Goal: Task Accomplishment & Management: Manage account settings

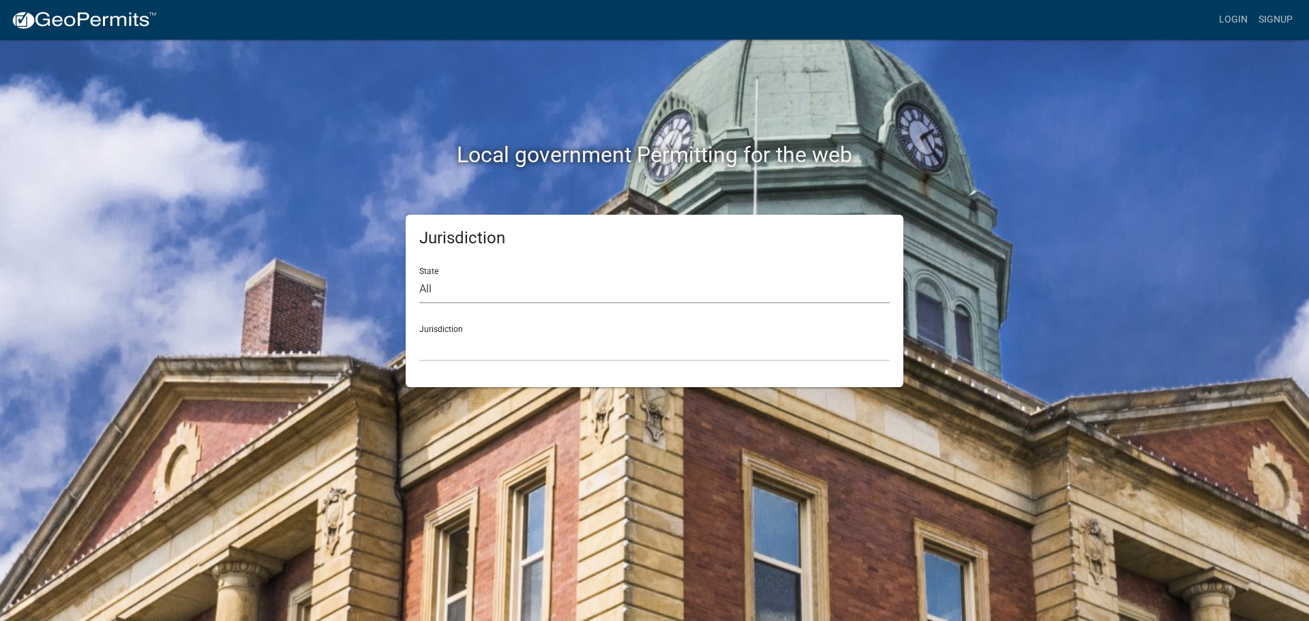
click at [456, 293] on select "All [US_STATE] [US_STATE] [US_STATE] [US_STATE] [US_STATE] [US_STATE] [US_STATE…" at bounding box center [654, 289] width 470 height 28
click at [1222, 25] on link "Login" at bounding box center [1233, 20] width 40 height 26
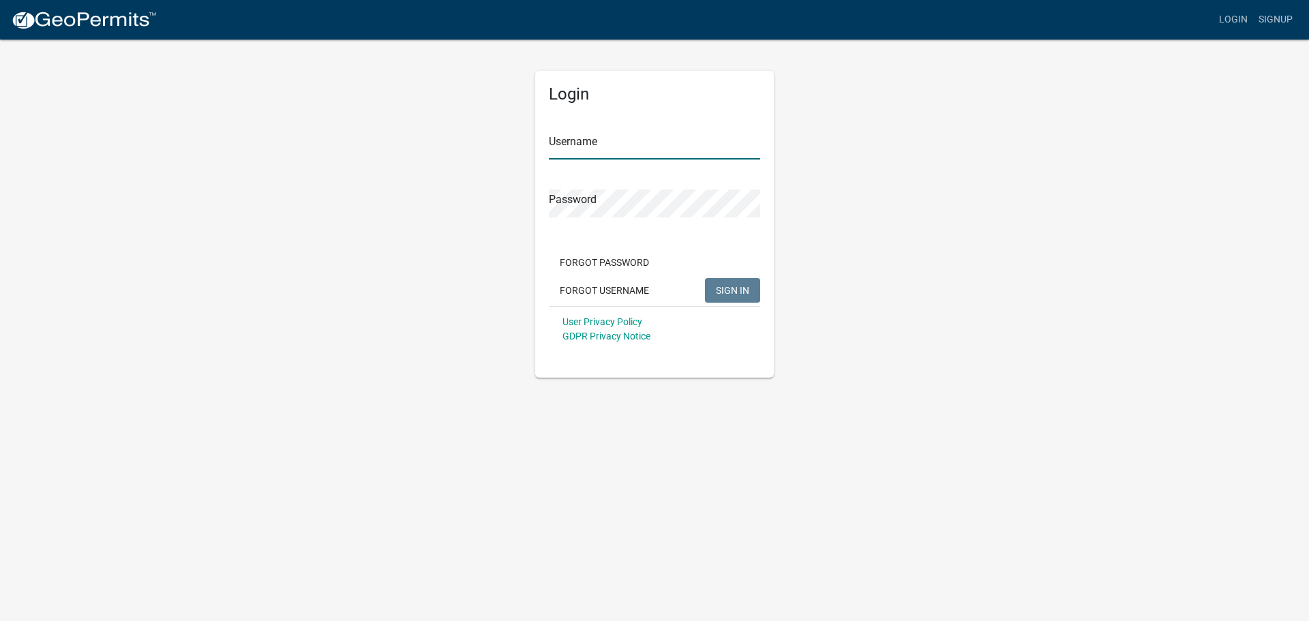
click at [589, 144] on input "Username" at bounding box center [654, 146] width 211 height 28
click at [734, 282] on button "SIGN IN" at bounding box center [732, 290] width 55 height 25
click at [624, 142] on input "[PERSON_NAME][EMAIL_ADDRESS][PERSON_NAME][DOMAIN_NAME]" at bounding box center [654, 146] width 211 height 28
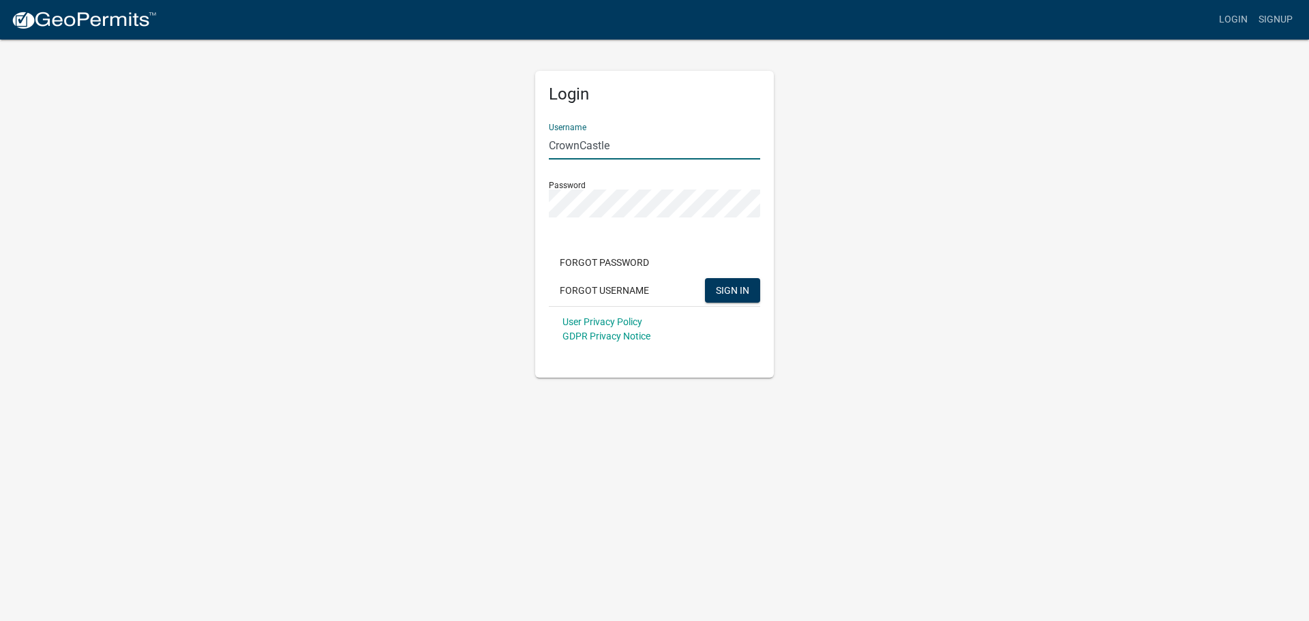
type input "CrownCastle"
click at [733, 292] on span "SIGN IN" at bounding box center [732, 289] width 33 height 11
